Goal: Task Accomplishment & Management: Manage account settings

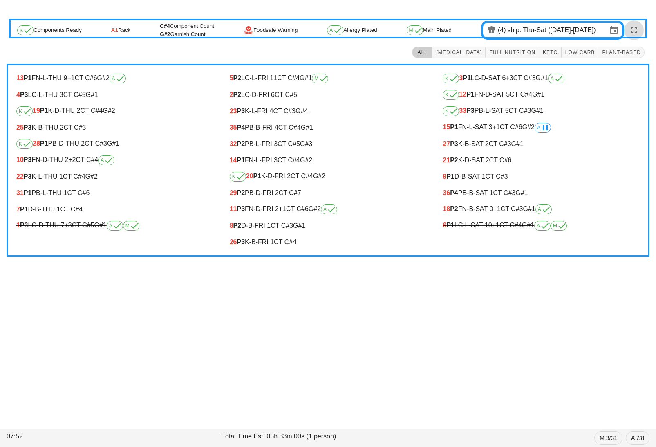
click at [635, 29] on icon "button" at bounding box center [634, 30] width 10 height 10
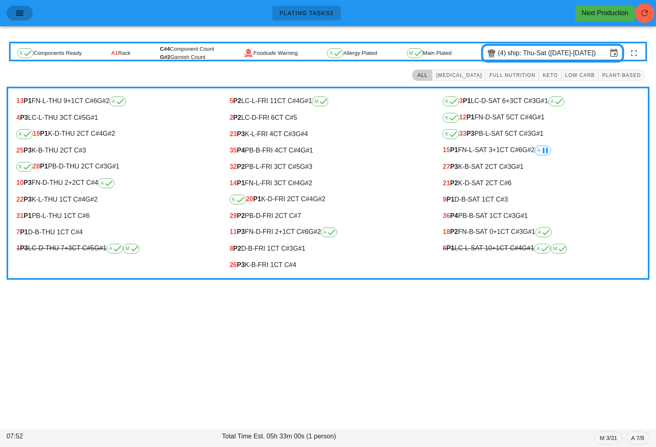
click at [19, 11] on icon "button" at bounding box center [20, 13] width 10 height 10
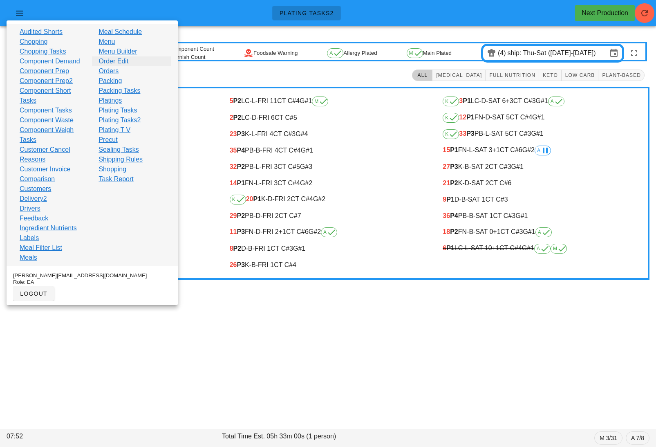
click at [116, 62] on link "Order Edit" at bounding box center [113, 61] width 30 height 10
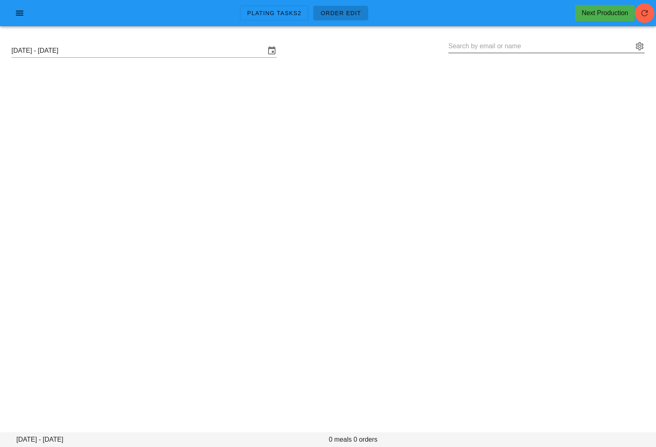
click at [508, 51] on input "text" at bounding box center [540, 46] width 185 height 13
paste input "greggreg2112@gmail.com"
type input "greggreg2112@gmail.com"
click at [648, 43] on div "Sunday September 28 - Saturday October 4 greggreg2112@gmail.com" at bounding box center [328, 51] width 646 height 26
click at [634, 45] on div at bounding box center [638, 46] width 11 height 10
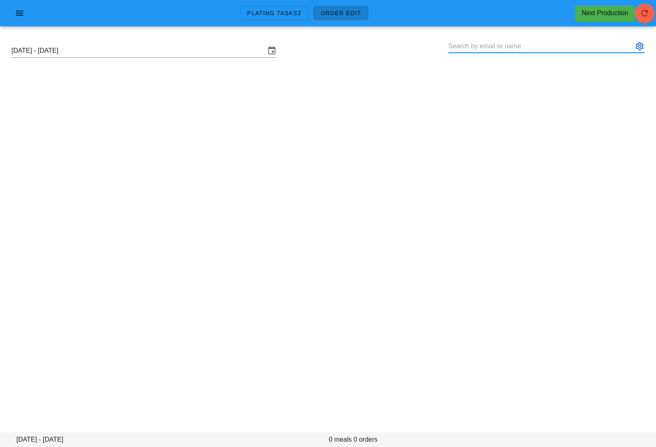
click at [643, 46] on button "appended action" at bounding box center [640, 46] width 10 height 10
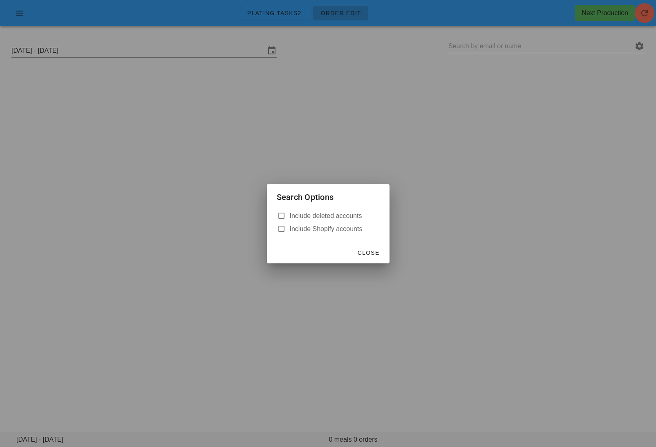
click at [295, 212] on label "Include deleted accounts" at bounding box center [335, 216] width 90 height 8
checkbox input "true"
click at [541, 40] on div at bounding box center [328, 223] width 656 height 447
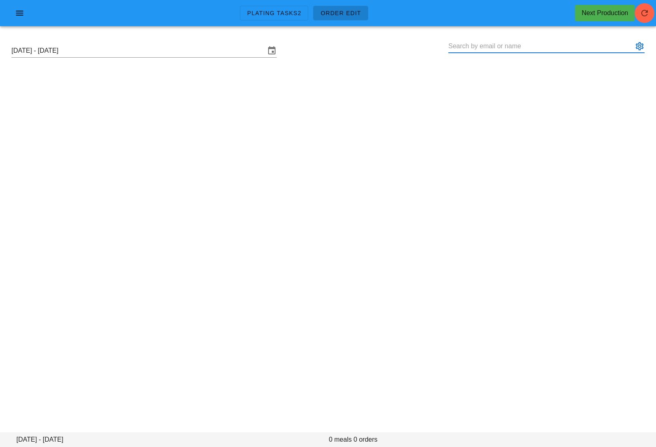
paste input "greggreg2112@gmail.com"
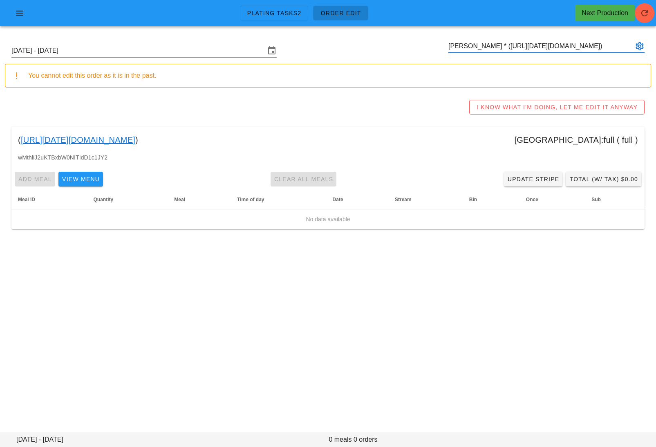
type input "Andrew S * (00_DELETED_2025-09-30_greggreg2112___gmail.com)"
click at [135, 139] on link "00_DELETED_2025-09-30_greggreg2112___gmail.com" at bounding box center [78, 139] width 114 height 13
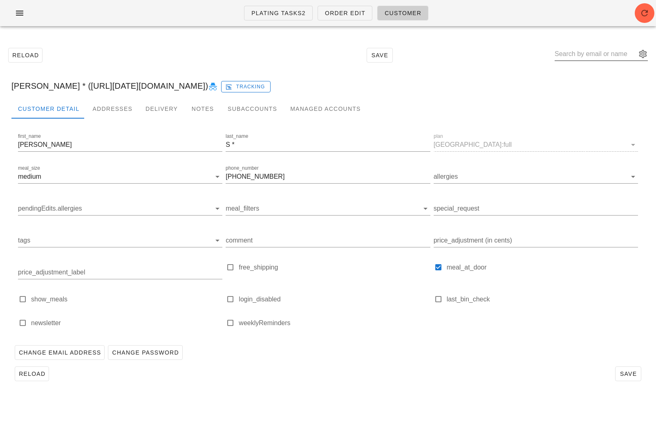
click at [597, 56] on input "text" at bounding box center [596, 53] width 82 height 13
paste input "Mdrozduk@gmail.com"
click at [642, 54] on button "appended action" at bounding box center [643, 54] width 10 height 10
type input "Mdrozduk"
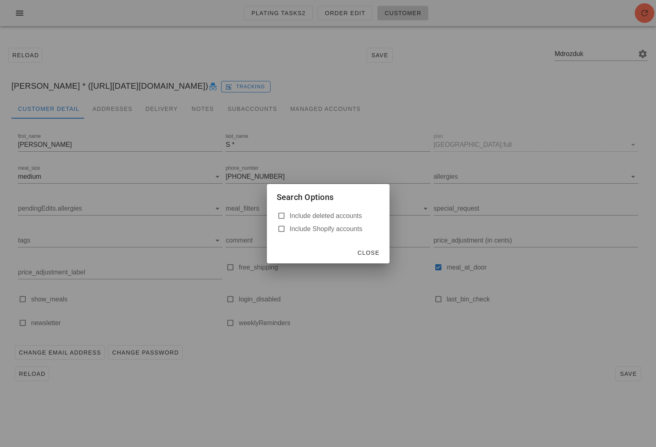
click at [331, 218] on label "Include deleted accounts" at bounding box center [335, 216] width 90 height 8
checkbox input "true"
click at [366, 259] on button "Close" at bounding box center [368, 252] width 29 height 15
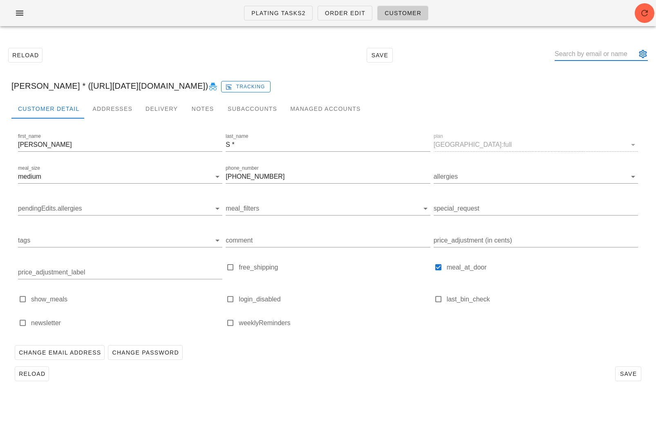
paste input "Mdrozduk@gmail.com"
type input "Mdrozduk"
click at [595, 55] on input "text" at bounding box center [596, 53] width 82 height 13
paste input "gracezi1984@gmail.com"
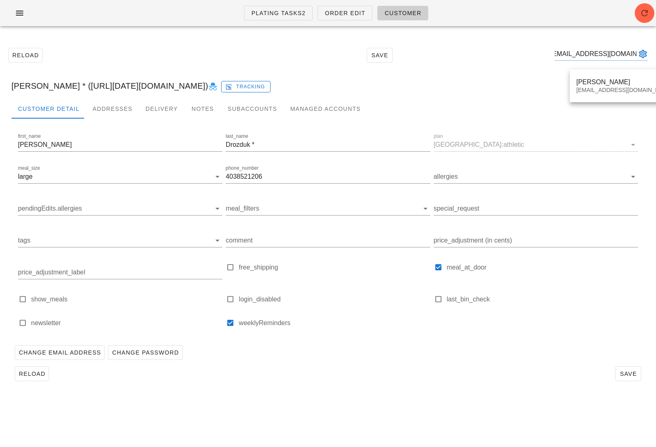
type input "gracezi1984@gmail.com"
click at [604, 104] on div "Customer Detail Addresses Delivery Notes Subaccounts Managed Accounts" at bounding box center [327, 109] width 633 height 20
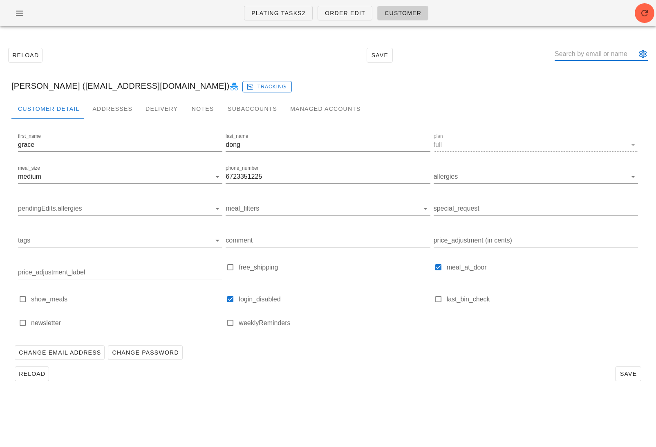
click at [596, 57] on input "text" at bounding box center [596, 53] width 82 height 13
click at [248, 296] on label "login_disabled" at bounding box center [334, 299] width 191 height 8
checkbox input "false"
click at [628, 371] on span "Save" at bounding box center [628, 373] width 19 height 7
click at [612, 56] on input "text" at bounding box center [596, 53] width 82 height 13
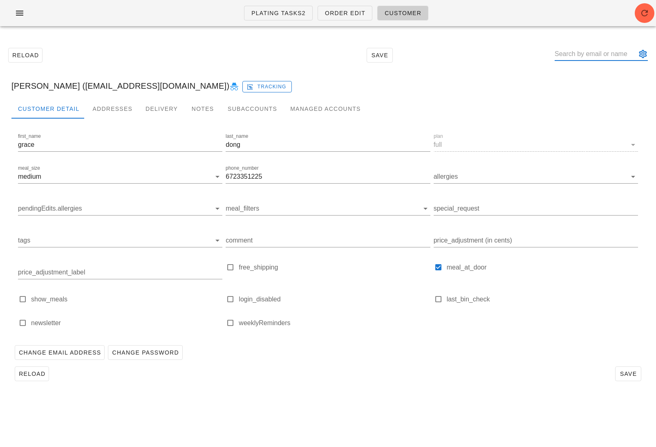
paste input "nicolasaqno1@gmail.com"
type input "nicolasaqno1@gmail.com"
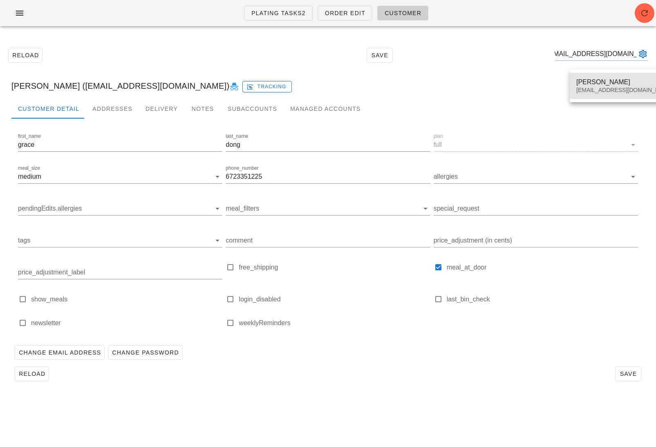
click at [609, 80] on div "Nicolas De Aquino" at bounding box center [624, 82] width 97 height 8
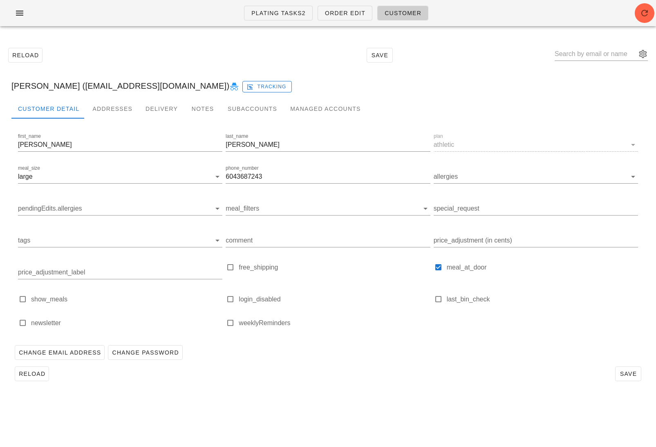
click at [270, 296] on label "login_disabled" at bounding box center [334, 299] width 191 height 8
checkbox input "true"
click at [629, 377] on span "Save" at bounding box center [628, 373] width 19 height 7
drag, startPoint x: 181, startPoint y: 87, endPoint x: 87, endPoint y: 87, distance: 94.4
click at [87, 87] on div "Nicolas De Aquino (nicolasaqno1@gmail.com) Tracking" at bounding box center [328, 86] width 646 height 26
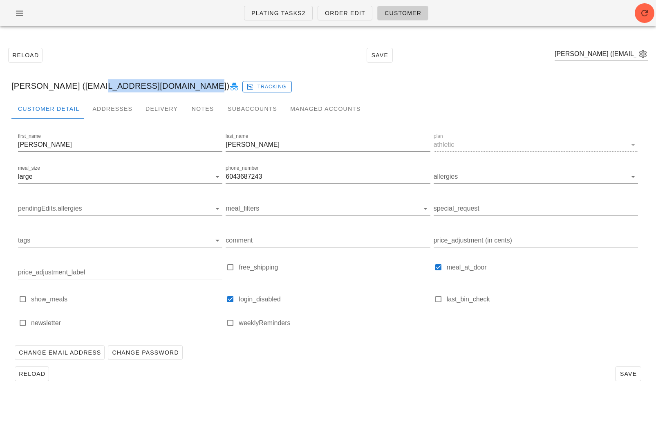
copy div "nicolasaqno1@gmail.com"
click at [605, 56] on input "text" at bounding box center [596, 53] width 82 height 13
paste input "reneelemmond@gmail.com"
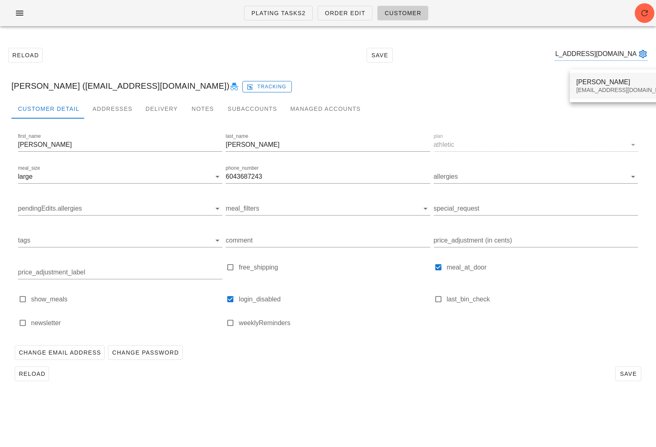
type input "reneelemmond@gmail.com"
click at [593, 75] on div "Renee Lemmond reneelemmond@gmail.com" at bounding box center [624, 85] width 97 height 25
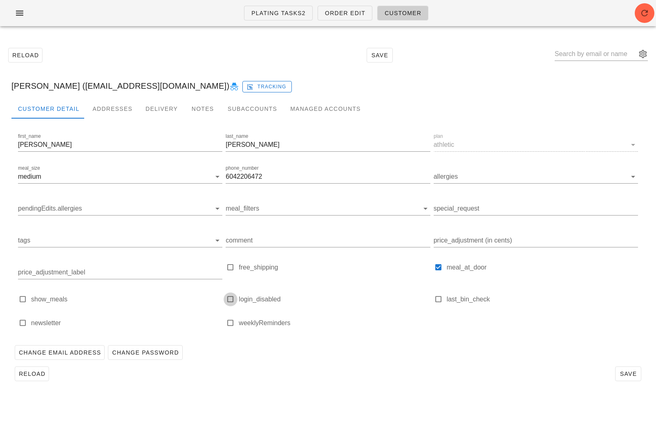
click at [230, 300] on div at bounding box center [230, 298] width 11 height 11
type input "Renee Lemmond (reneelemmond@gmail.com)"
checkbox input "true"
click at [626, 373] on span "Save" at bounding box center [628, 373] width 19 height 7
click at [627, 372] on span "Save" at bounding box center [628, 373] width 19 height 7
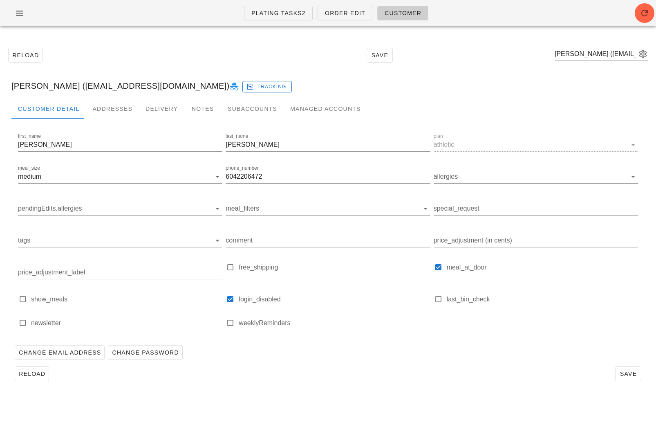
click at [229, 86] on icon at bounding box center [234, 87] width 10 height 10
type input "Renee Lemmond (reneelemmond@gmail.com)"
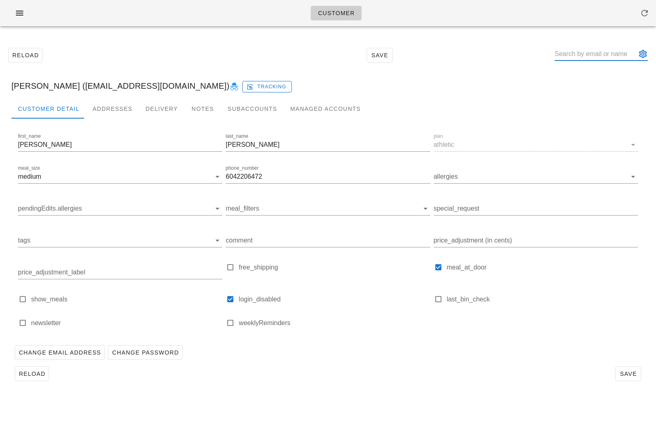
click at [599, 55] on input "text" at bounding box center [596, 53] width 82 height 13
paste input "[EMAIL_ADDRESS][DOMAIN_NAME]"
type input "[EMAIL_ADDRESS][DOMAIN_NAME]"
click at [229, 85] on icon at bounding box center [234, 87] width 10 height 10
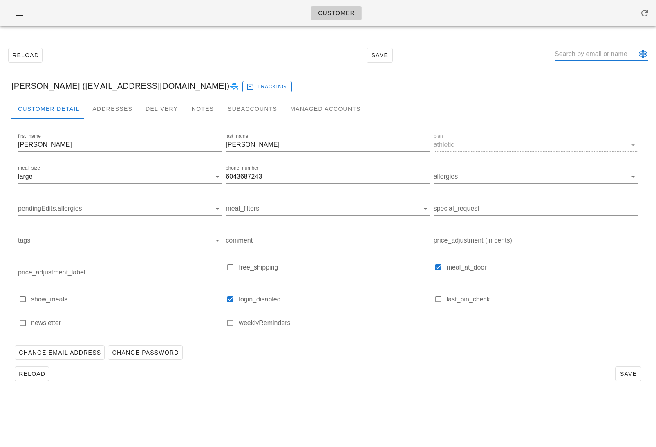
click at [593, 53] on input "text" at bounding box center [596, 53] width 82 height 13
paste input "gingershaw@shaw.ca"
type input "gingershaw@shaw.ca"
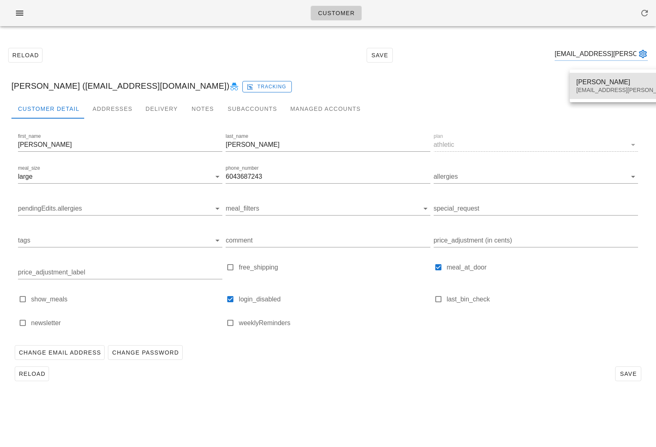
click at [593, 76] on div "Megan Grayston gingershaw@shaw.ca" at bounding box center [648, 85] width 144 height 25
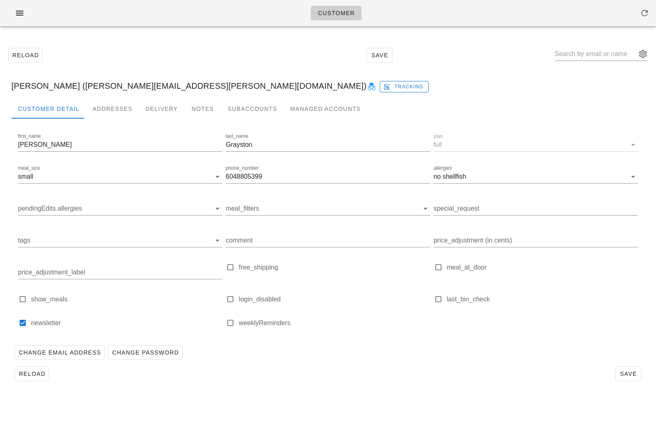
click at [367, 89] on icon at bounding box center [372, 87] width 10 height 10
click at [229, 298] on div at bounding box center [230, 298] width 11 height 11
type input "[PERSON_NAME] ([PERSON_NAME][EMAIL_ADDRESS][PERSON_NAME][DOMAIN_NAME])"
checkbox input "true"
click at [618, 372] on button "Save" at bounding box center [628, 373] width 26 height 15
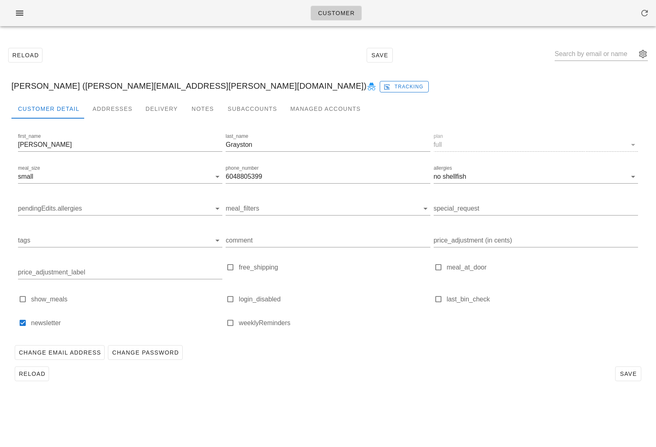
click at [238, 297] on div "login_disabled" at bounding box center [328, 299] width 204 height 10
type input "[PERSON_NAME] ([PERSON_NAME][EMAIL_ADDRESS][PERSON_NAME][DOMAIN_NAME])"
checkbox input "true"
click at [636, 374] on span "Save" at bounding box center [628, 373] width 19 height 7
click at [367, 86] on icon at bounding box center [372, 87] width 10 height 10
